Goal: Transaction & Acquisition: Purchase product/service

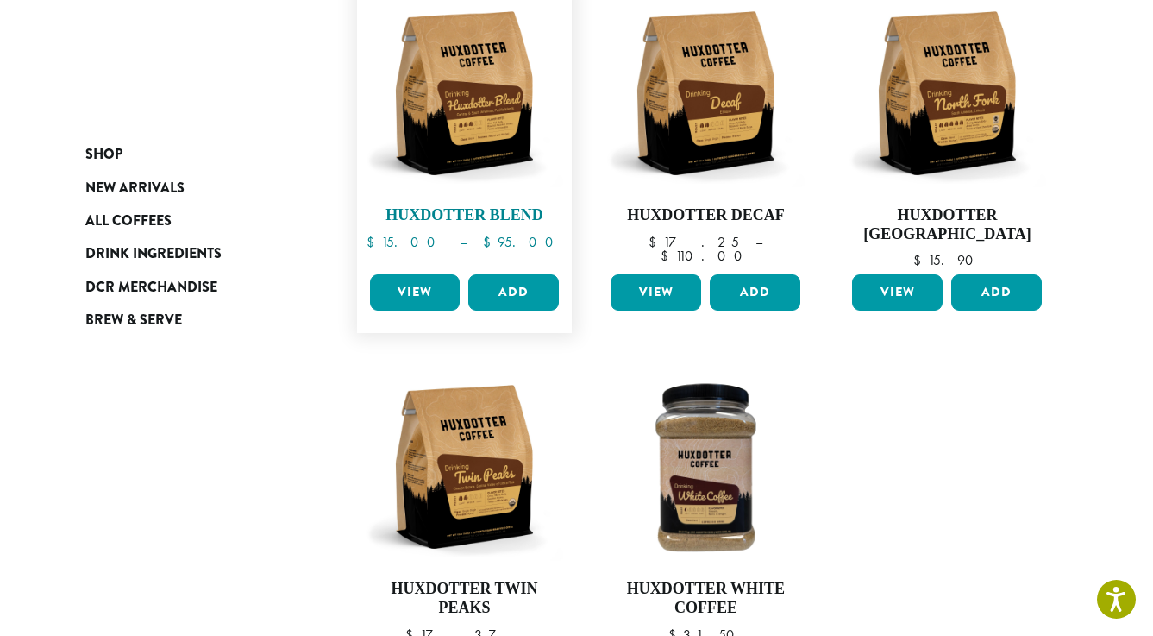
scroll to position [187, 0]
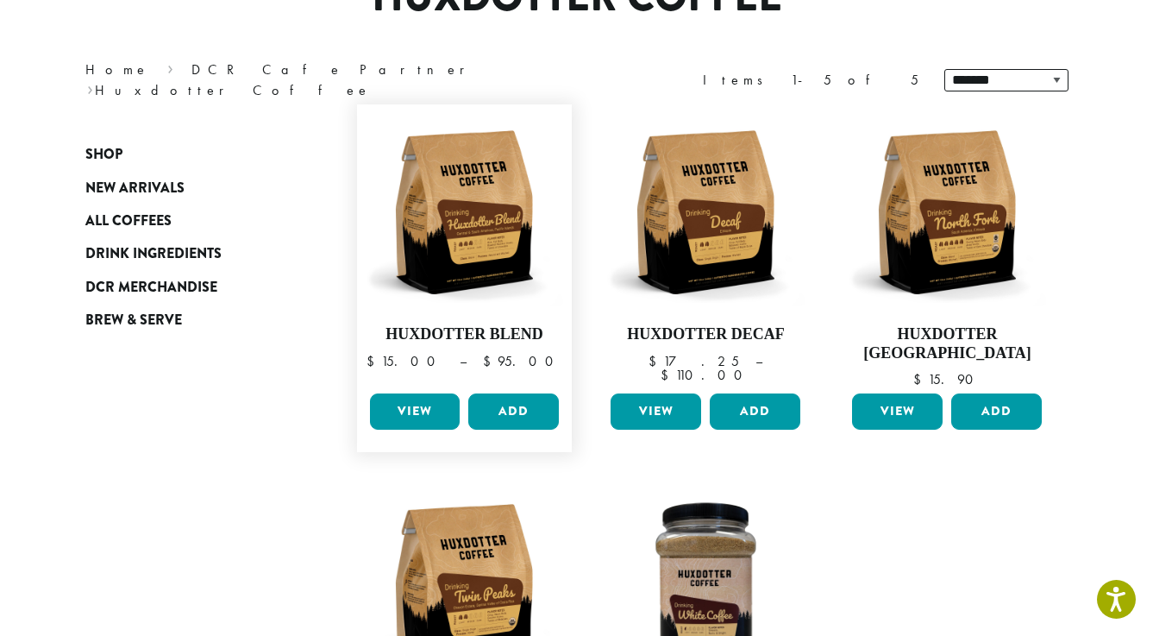
click at [431, 404] on link "View" at bounding box center [415, 411] width 91 height 36
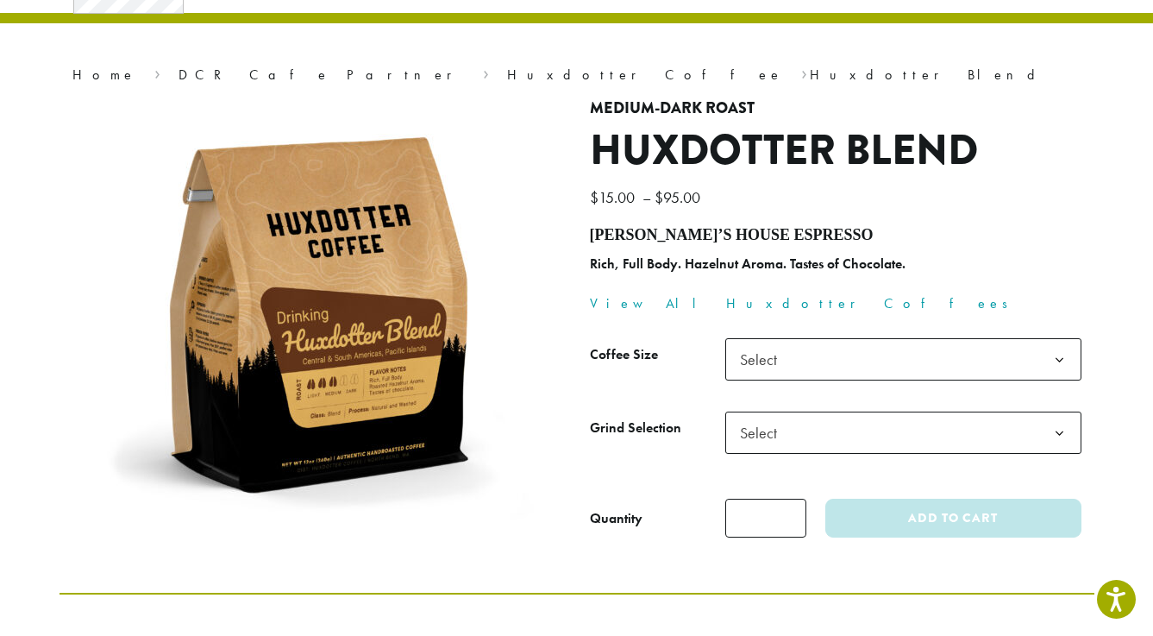
scroll to position [132, 0]
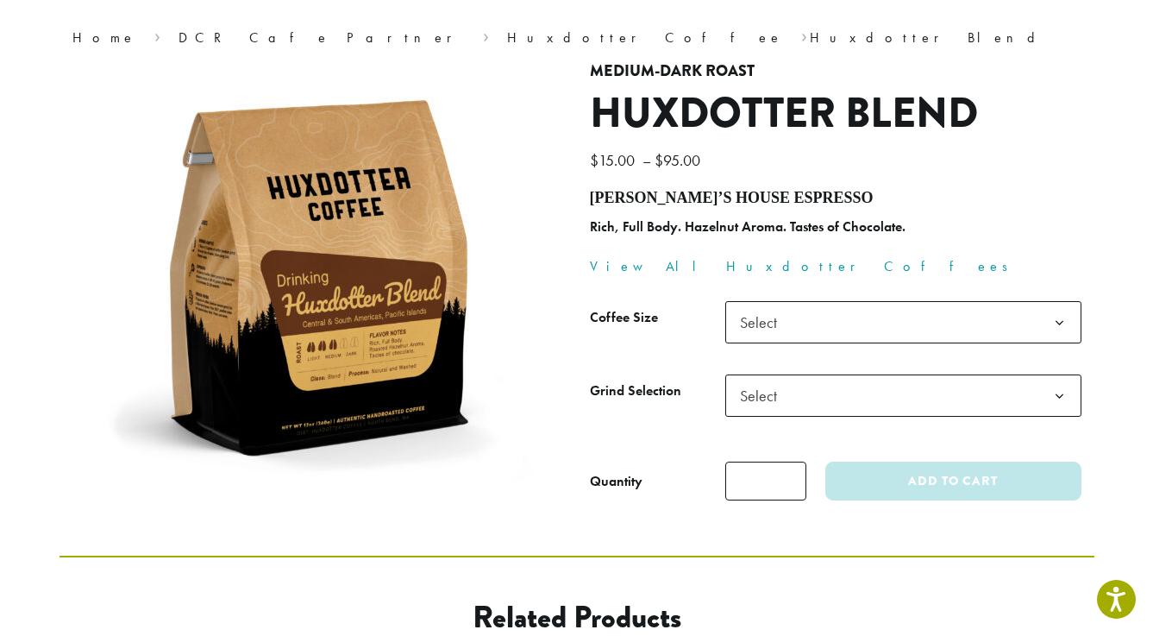
click at [763, 315] on span "Select" at bounding box center [763, 322] width 61 height 34
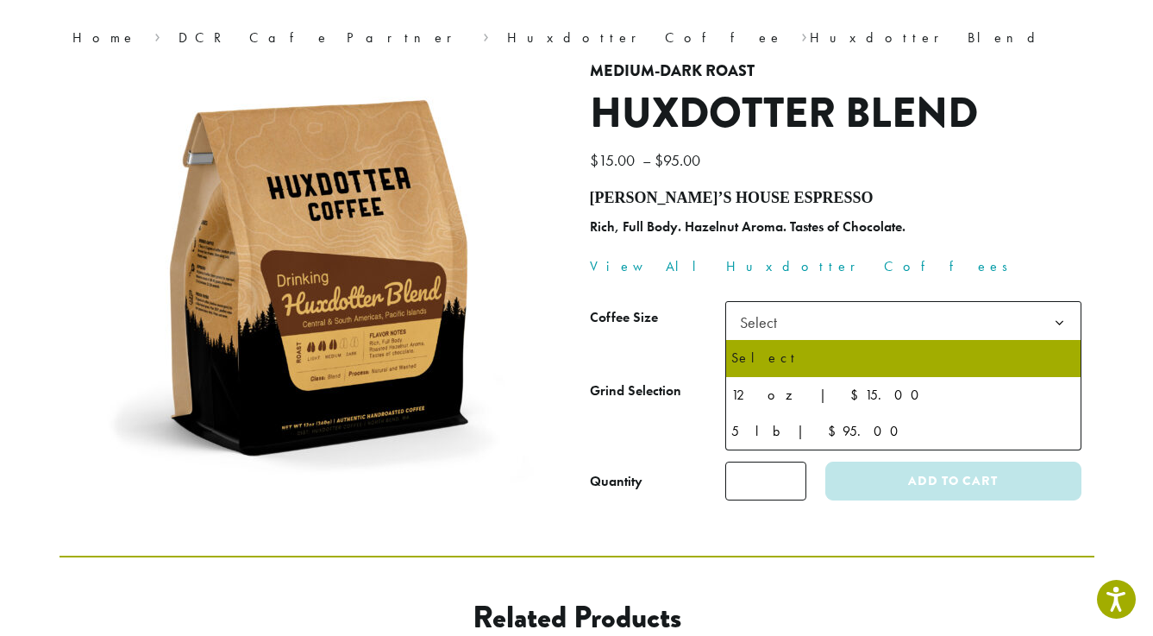
click at [924, 285] on div "**********" at bounding box center [836, 288] width 518 height 453
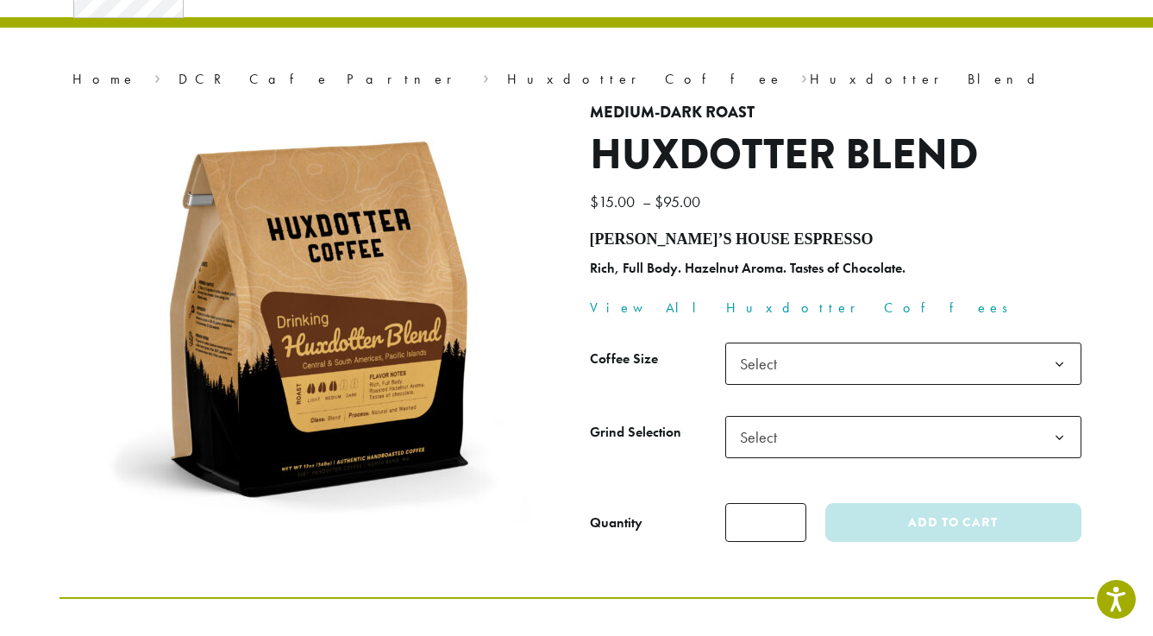
scroll to position [0, 0]
